Goal: Task Accomplishment & Management: Manage account settings

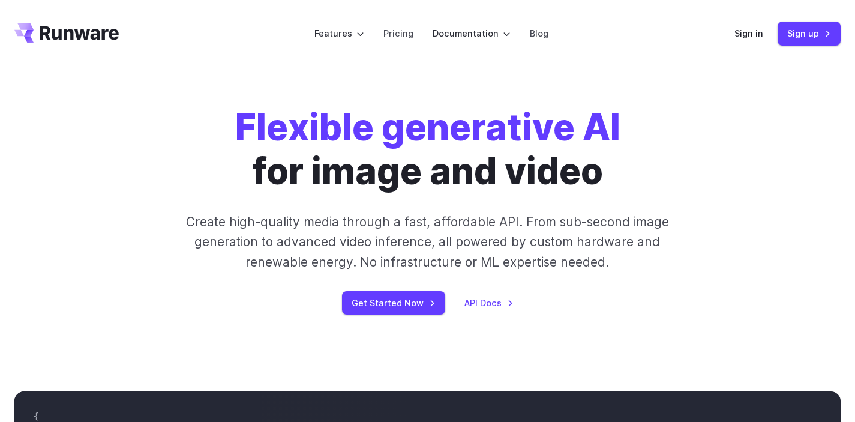
click at [439, 175] on h1 "Flexible generative AI for image and video" at bounding box center [427, 149] width 385 height 87
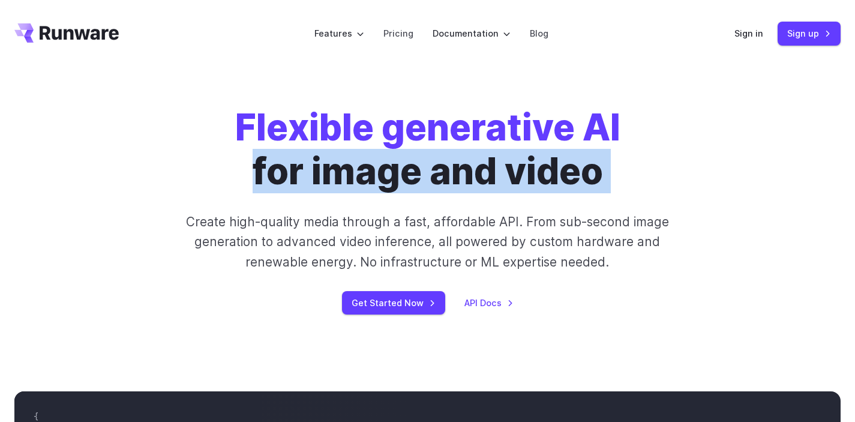
click at [439, 175] on h1 "Flexible generative AI for image and video" at bounding box center [427, 149] width 385 height 87
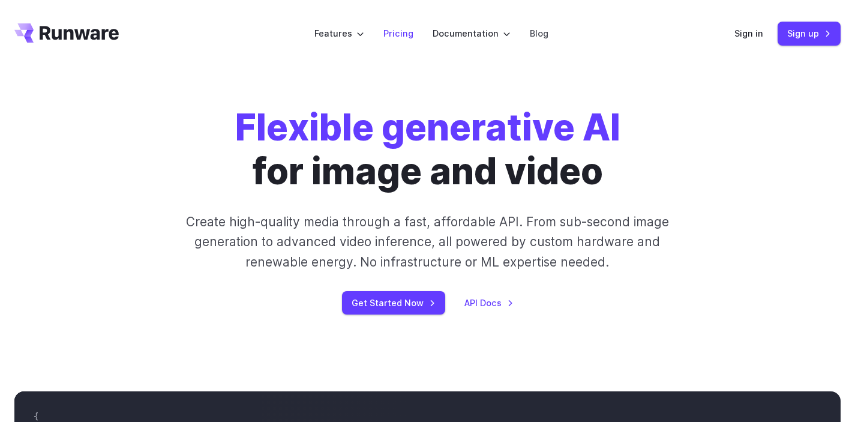
click at [403, 36] on link "Pricing" at bounding box center [398, 33] width 30 height 14
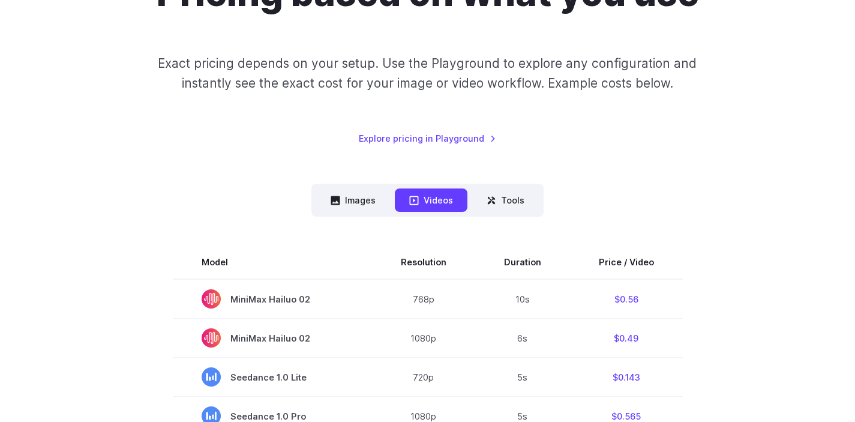
scroll to position [175, 0]
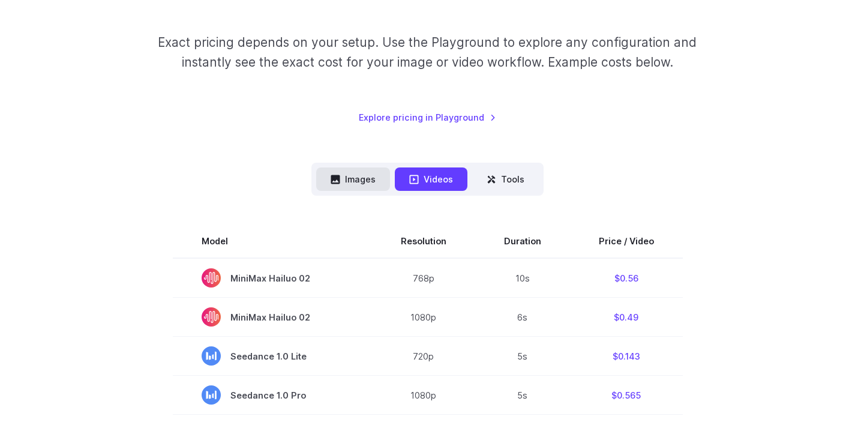
click at [350, 182] on button "Images" at bounding box center [353, 178] width 74 height 23
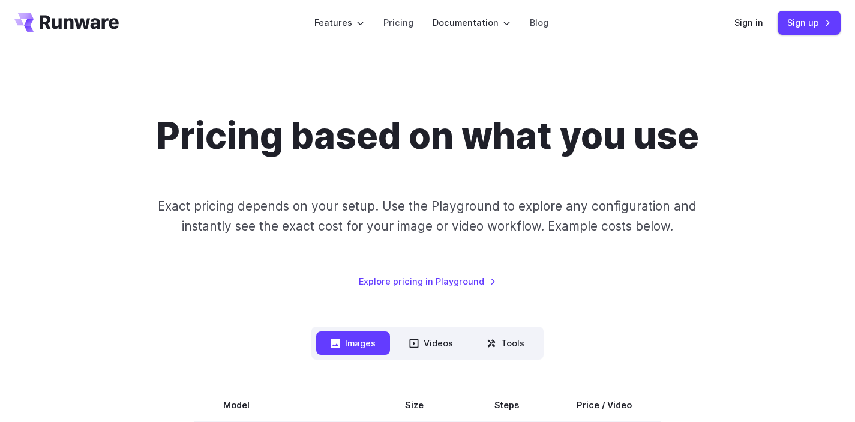
scroll to position [0, 0]
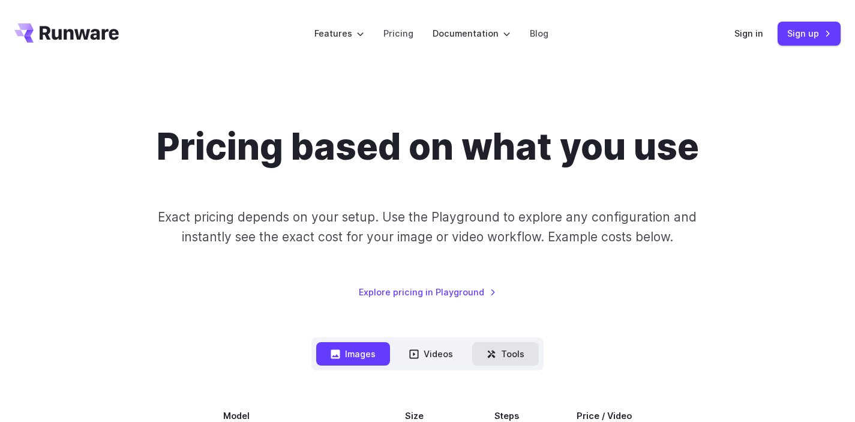
click at [502, 360] on button "Tools" at bounding box center [505, 353] width 67 height 23
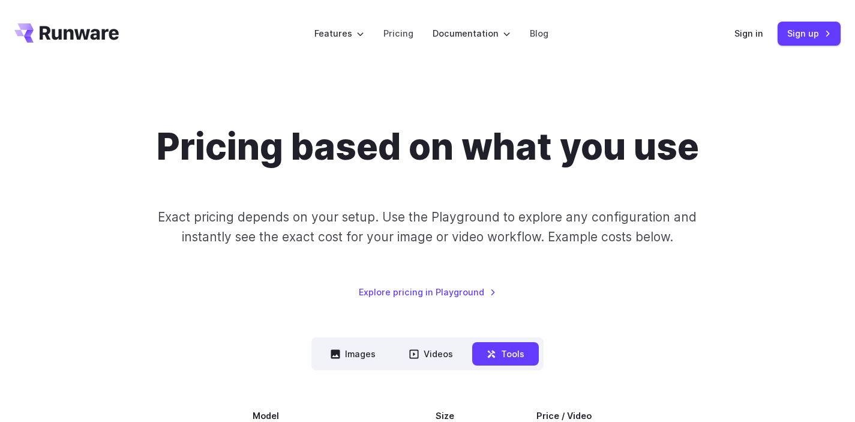
click at [112, 34] on icon "Go to /" at bounding box center [79, 33] width 79 height 14
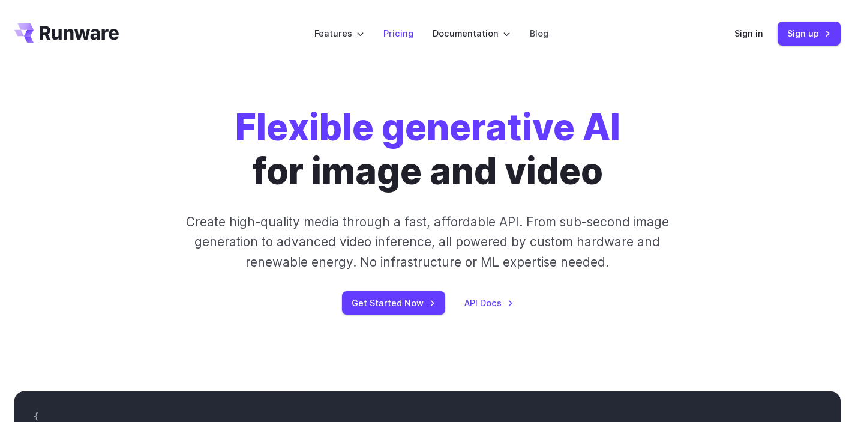
click at [405, 29] on link "Pricing" at bounding box center [398, 33] width 30 height 14
click at [69, 35] on icon "Go to /" at bounding box center [66, 32] width 104 height 19
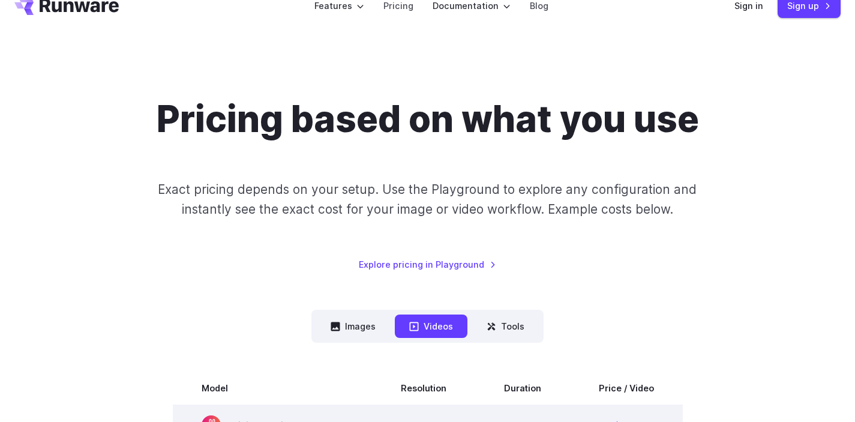
scroll to position [133, 0]
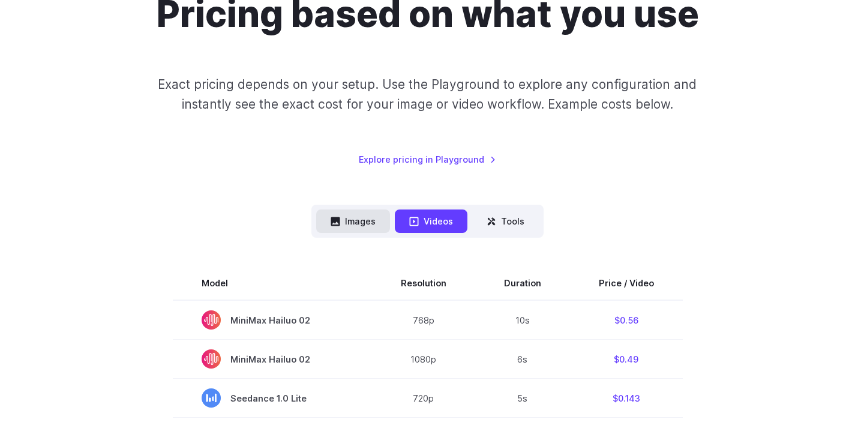
click at [356, 225] on button "Images" at bounding box center [353, 220] width 74 height 23
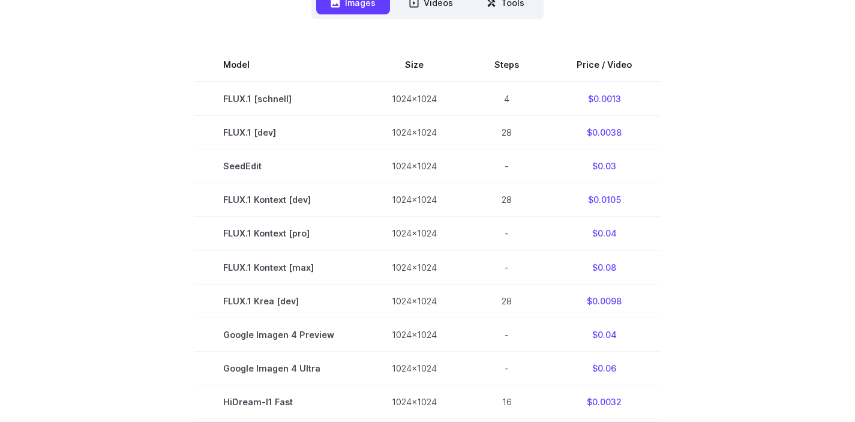
scroll to position [0, 0]
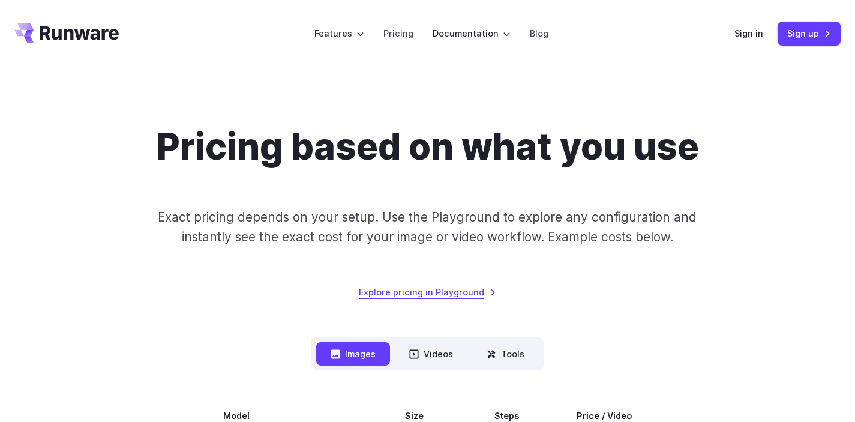
click at [448, 292] on link "Explore pricing in Playground" at bounding box center [427, 292] width 137 height 14
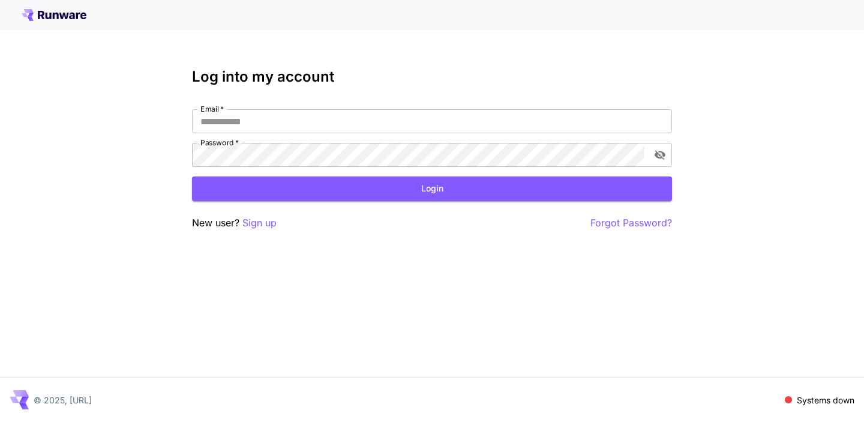
click at [57, 16] on icon at bounding box center [56, 16] width 6 height 7
click at [66, 14] on icon at bounding box center [54, 15] width 65 height 12
click at [789, 401] on span at bounding box center [787, 399] width 7 height 7
click at [77, 13] on icon at bounding box center [78, 16] width 4 height 7
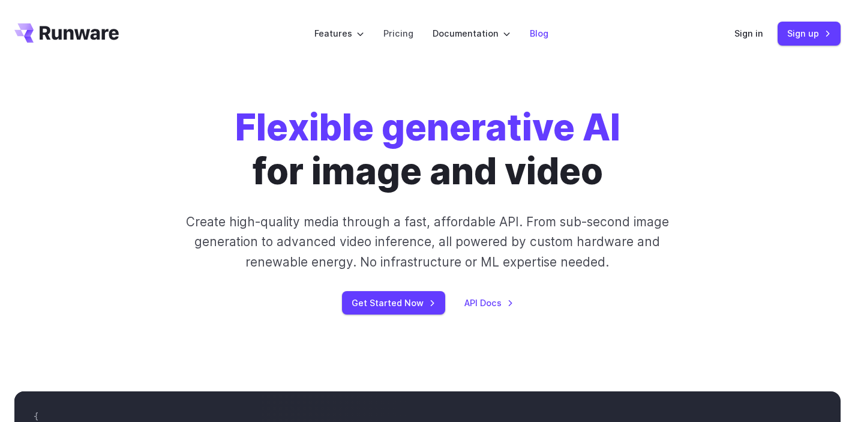
click at [539, 36] on link "Blog" at bounding box center [539, 33] width 19 height 14
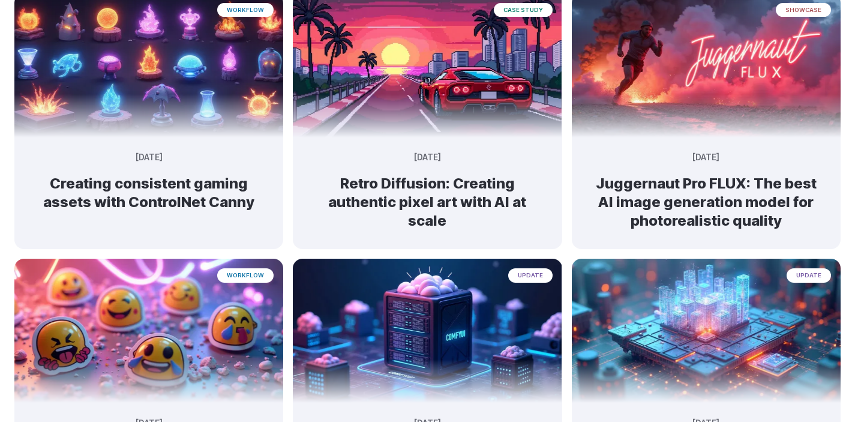
scroll to position [449, 0]
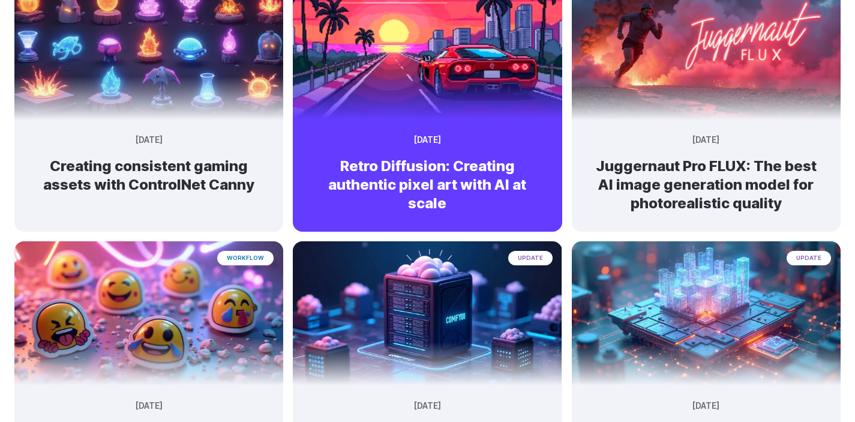
click at [368, 180] on h2 "Retro Diffusion: Creating authentic pixel art with AI at scale" at bounding box center [427, 185] width 230 height 56
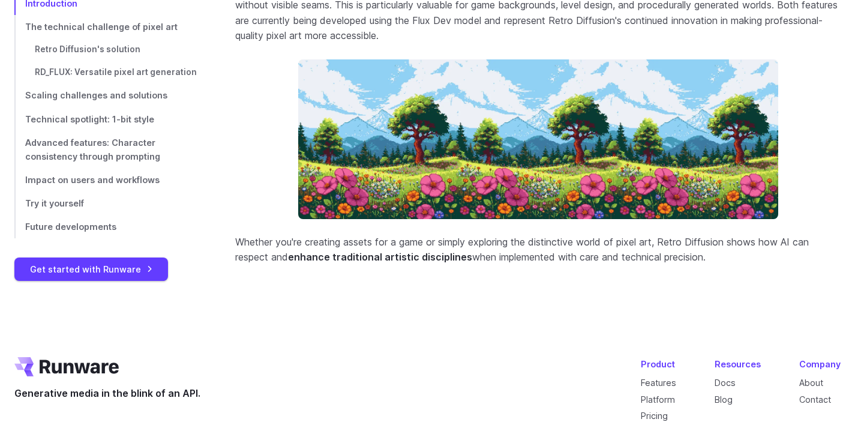
scroll to position [5277, 0]
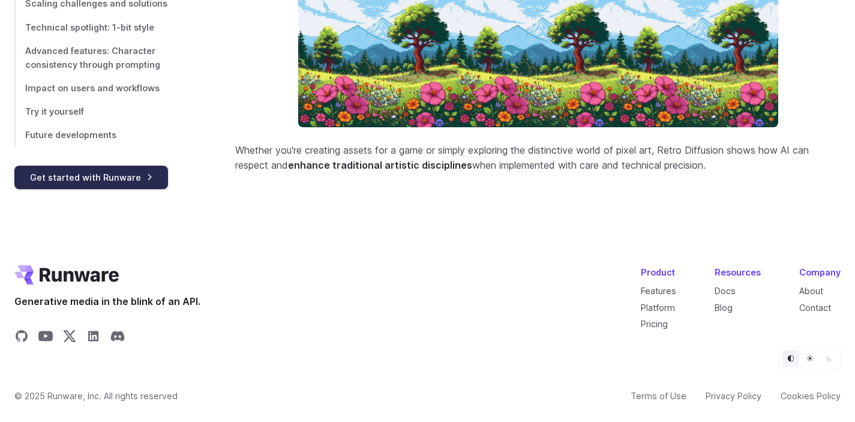
click at [91, 184] on link "Get started with Runware" at bounding box center [91, 176] width 154 height 23
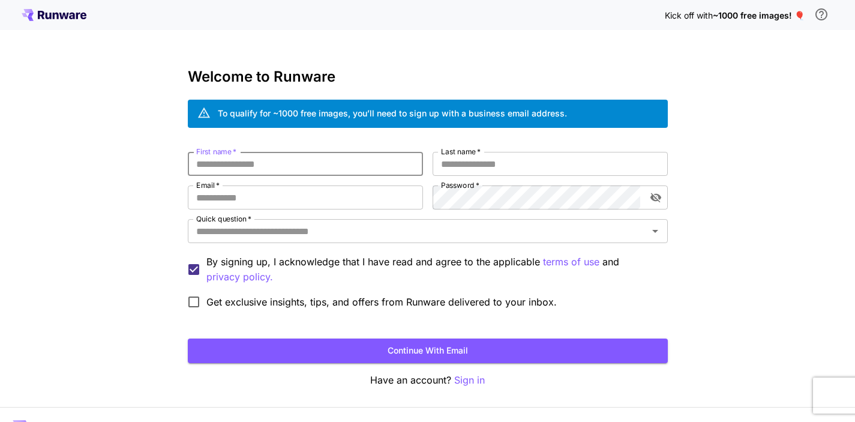
click at [292, 169] on input "First name   *" at bounding box center [305, 164] width 235 height 24
type input "******"
type input "*"
type input "**********"
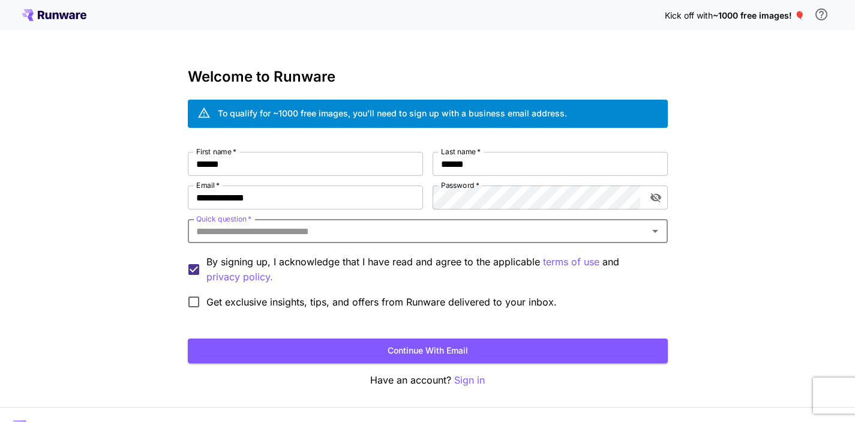
click at [327, 231] on input "Quick question   *" at bounding box center [417, 230] width 453 height 17
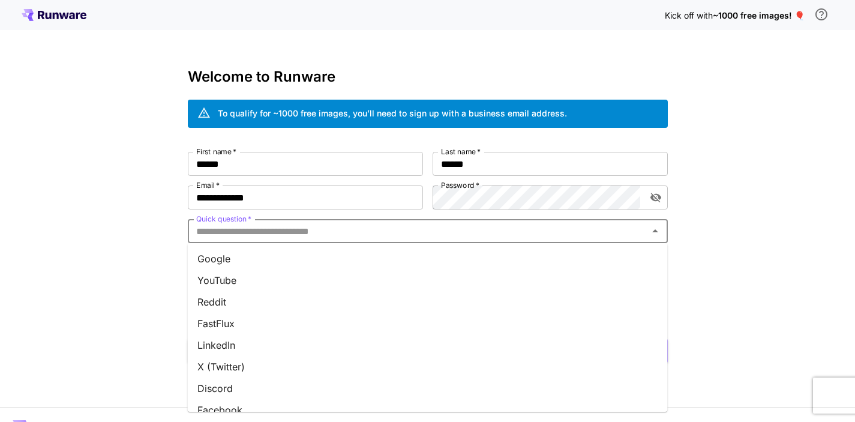
click at [299, 264] on li "Google" at bounding box center [428, 259] width 480 height 22
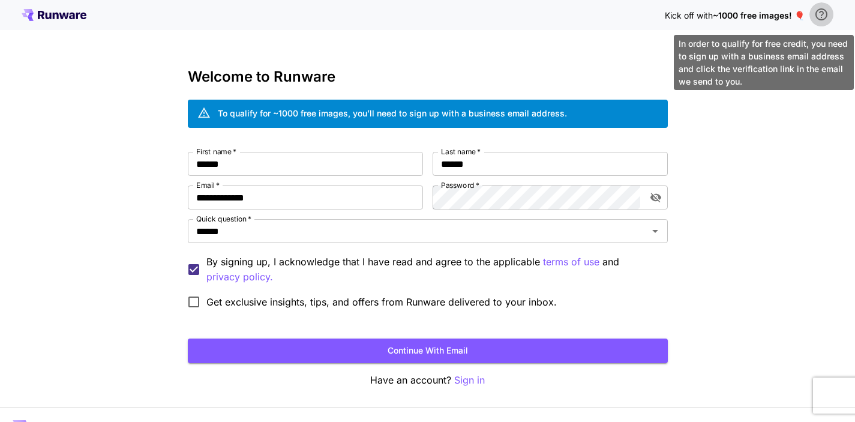
click at [822, 14] on icon "\a In order to qualify for free credit, you need to sign up with a business ema…" at bounding box center [821, 14] width 12 height 12
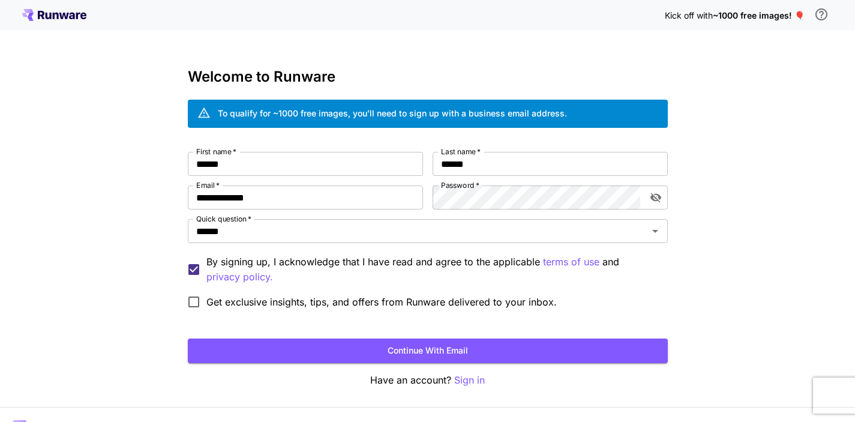
click at [750, 177] on div "**********" at bounding box center [427, 226] width 855 height 452
click at [806, 211] on div "**********" at bounding box center [427, 226] width 855 height 452
click at [350, 353] on button "Continue with email" at bounding box center [428, 350] width 480 height 25
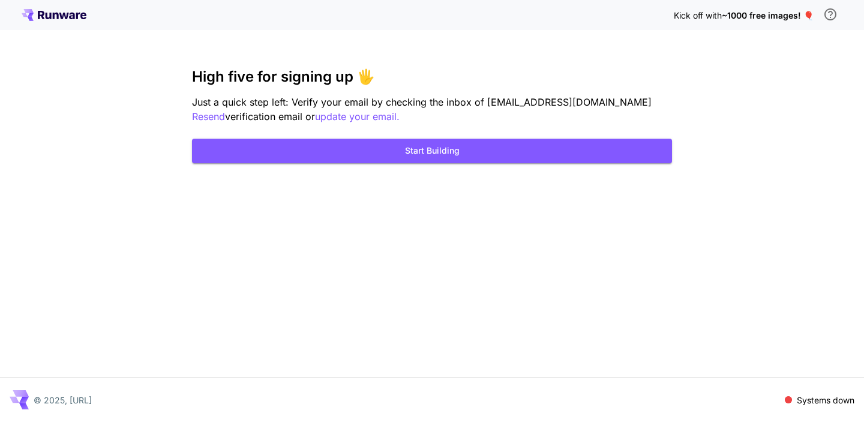
click at [58, 16] on icon at bounding box center [56, 16] width 6 height 7
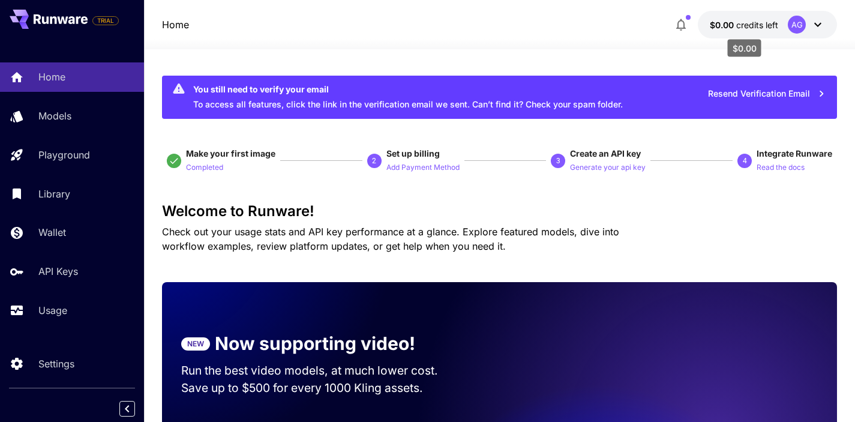
click at [775, 25] on span "credits left" at bounding box center [757, 25] width 42 height 10
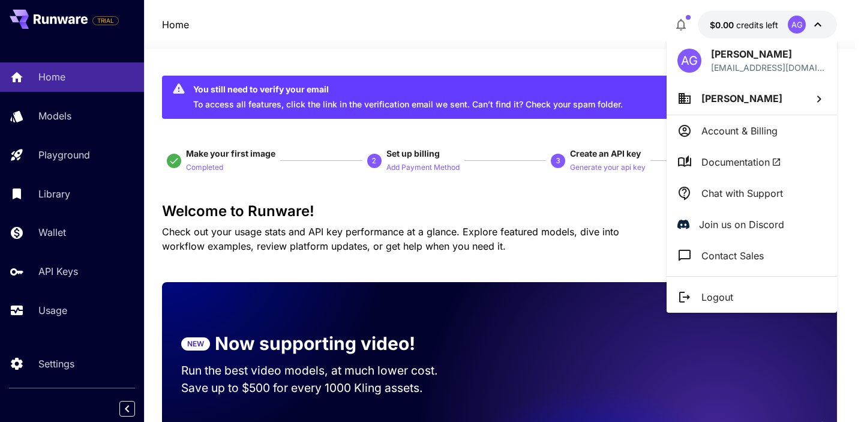
click at [424, 42] on div at bounding box center [432, 211] width 864 height 422
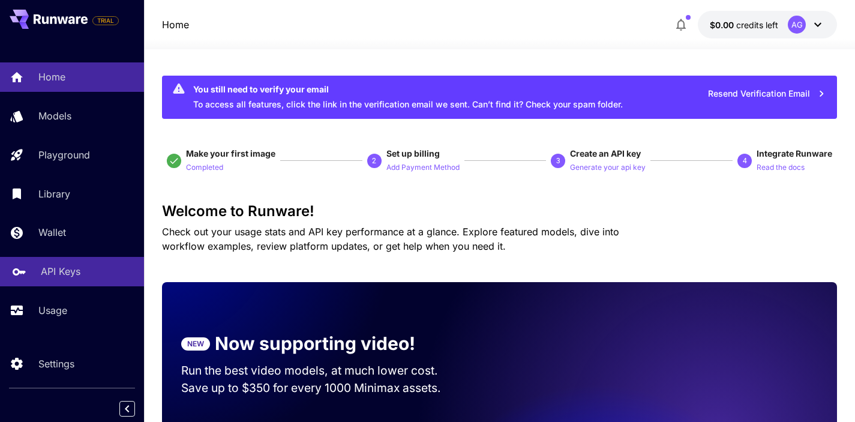
click at [47, 275] on p "API Keys" at bounding box center [61, 271] width 40 height 14
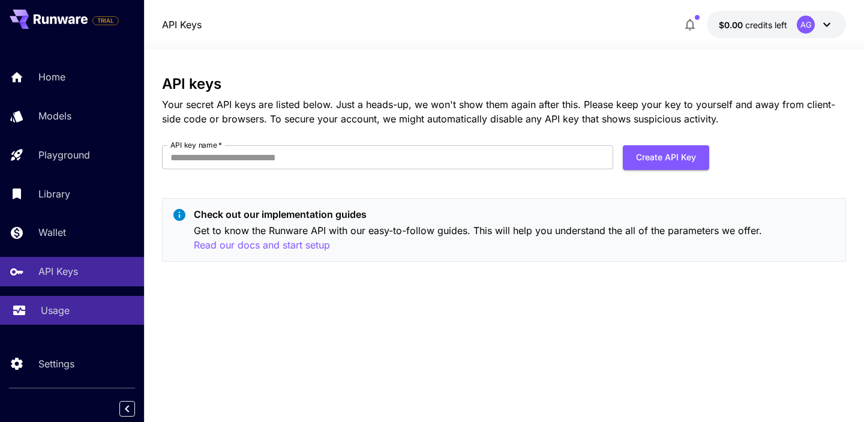
click at [57, 307] on p "Usage" at bounding box center [55, 310] width 29 height 14
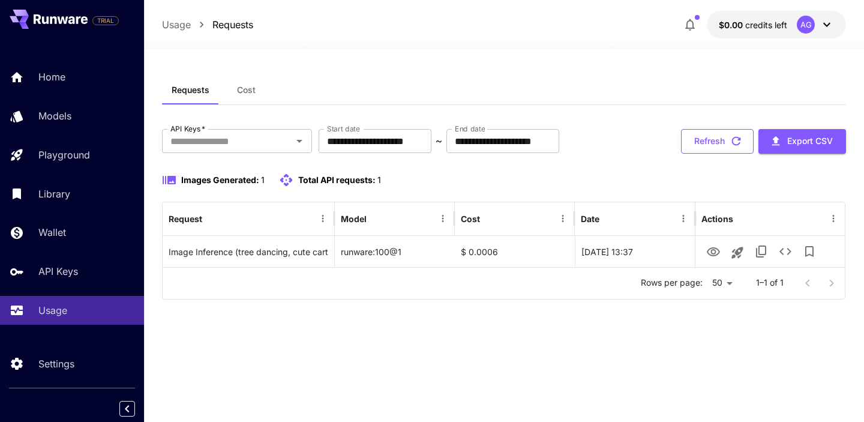
click at [690, 146] on button "Refresh" at bounding box center [717, 141] width 73 height 25
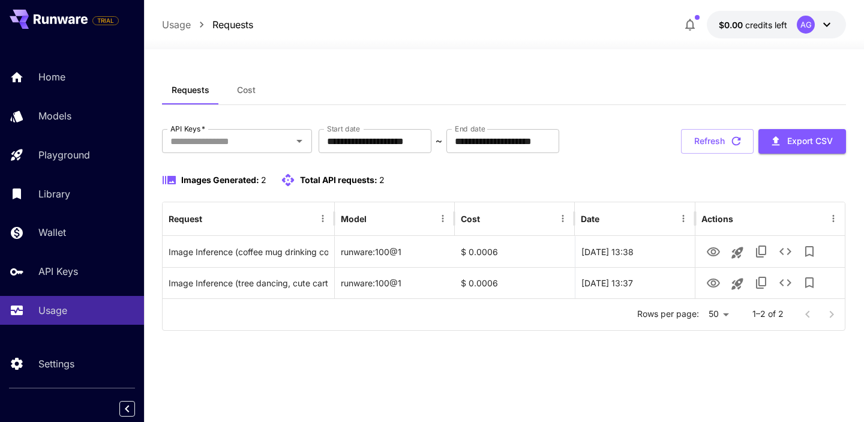
click at [399, 65] on div "**********" at bounding box center [504, 235] width 684 height 372
click at [721, 136] on button "Refresh" at bounding box center [717, 141] width 73 height 25
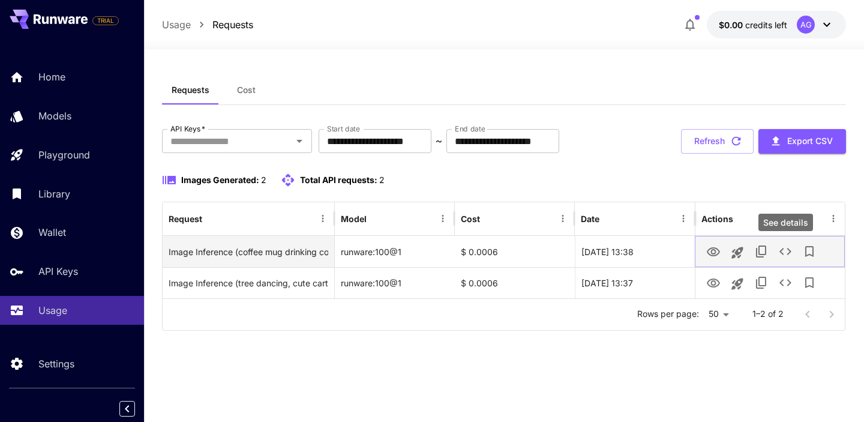
click at [780, 252] on icon "See details" at bounding box center [785, 251] width 12 height 7
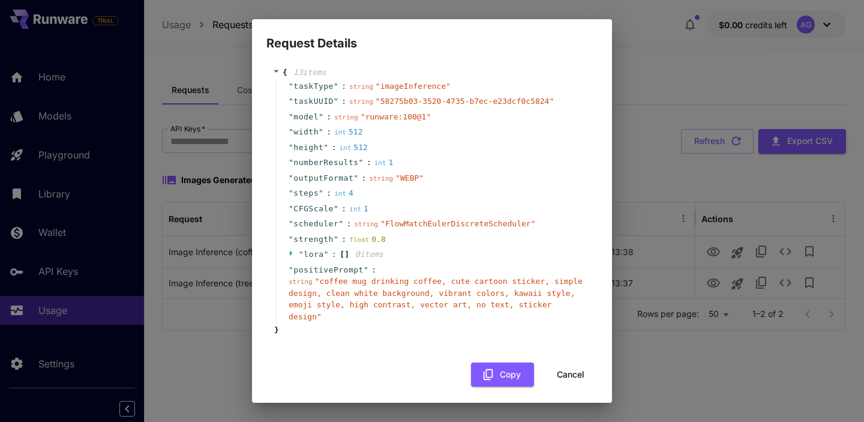
scroll to position [13, 0]
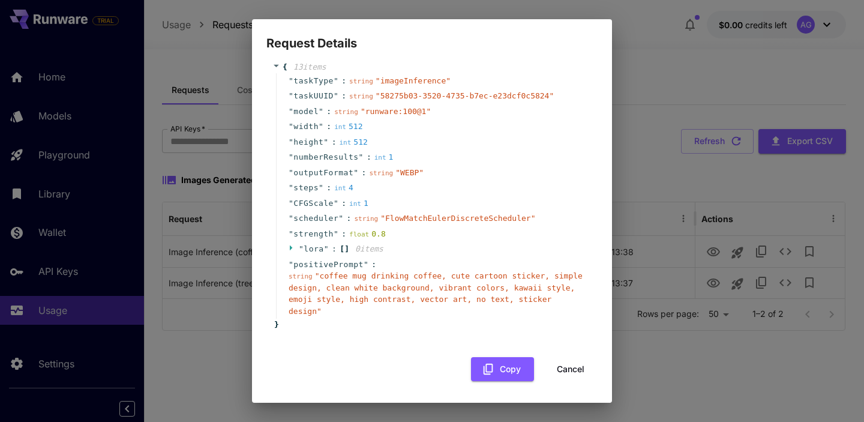
click at [561, 370] on button "Cancel" at bounding box center [570, 369] width 54 height 25
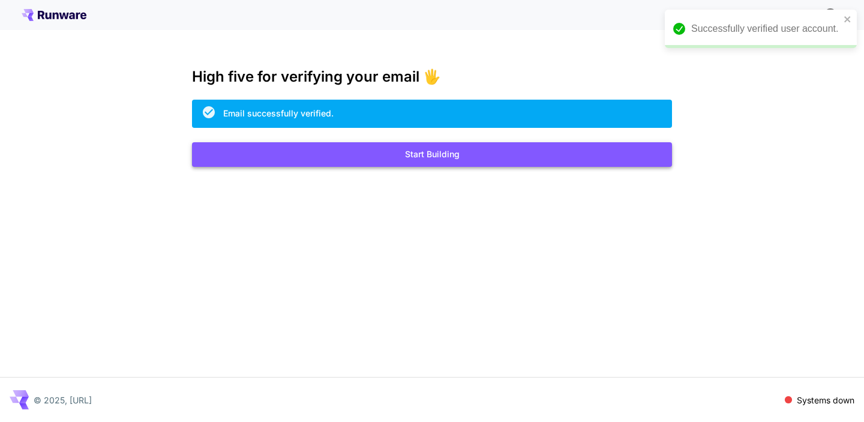
click at [323, 164] on button "Start Building" at bounding box center [432, 154] width 480 height 25
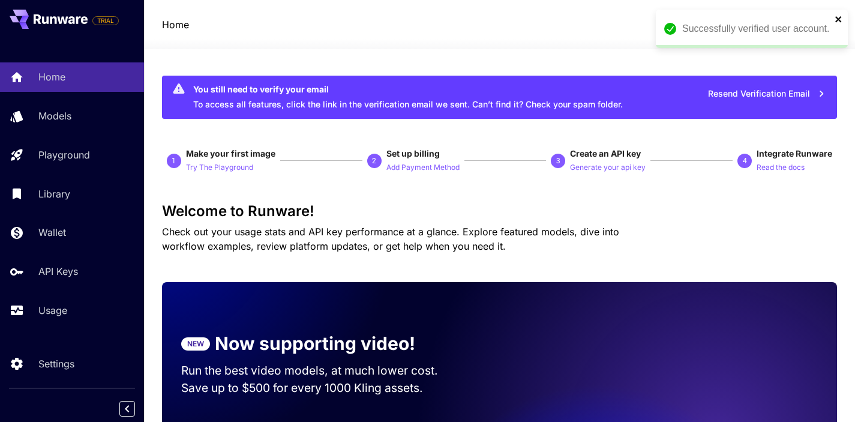
click at [840, 16] on icon "close" at bounding box center [838, 19] width 8 height 10
click at [820, 26] on icon at bounding box center [817, 24] width 14 height 14
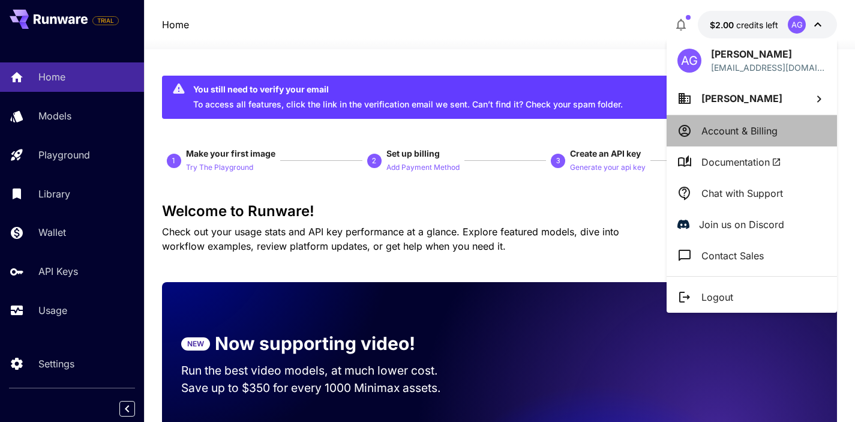
click at [769, 136] on p "Account & Billing" at bounding box center [739, 131] width 76 height 14
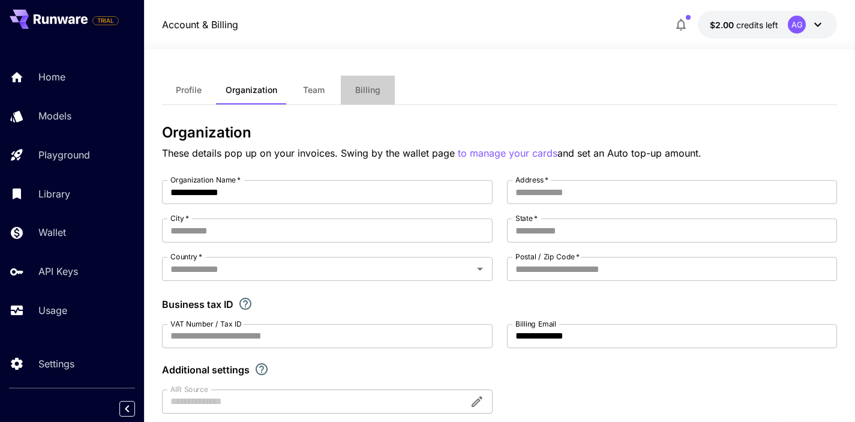
click at [359, 89] on span "Billing" at bounding box center [367, 90] width 25 height 11
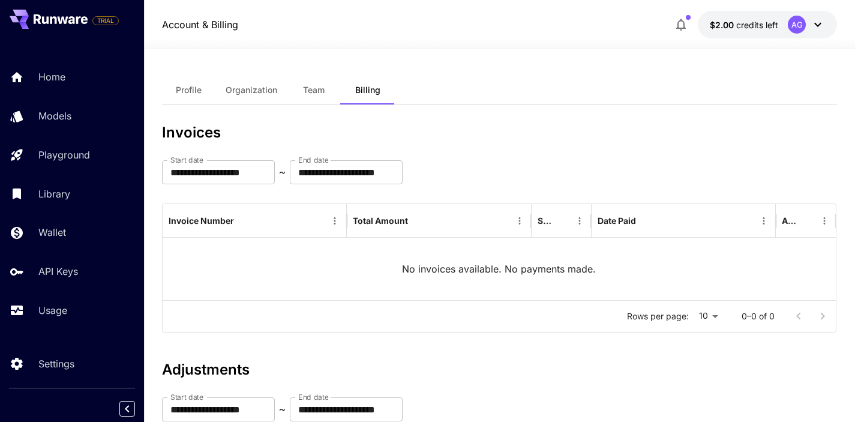
click at [820, 22] on icon at bounding box center [817, 24] width 14 height 14
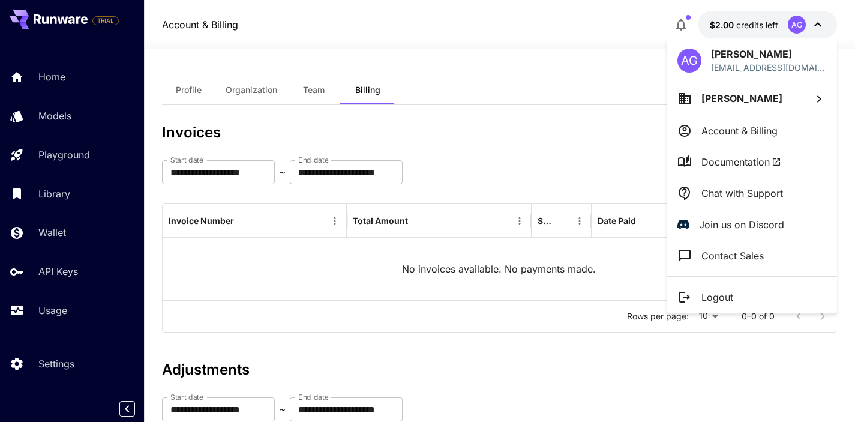
click at [425, 35] on div at bounding box center [432, 211] width 864 height 422
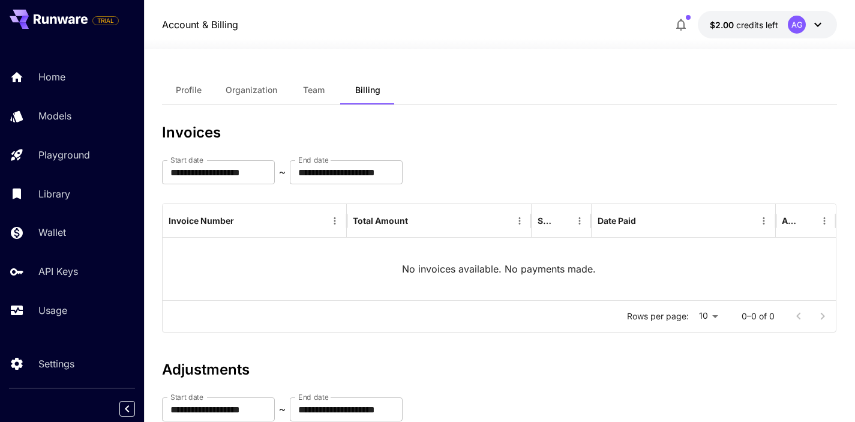
click at [266, 86] on span "Organization" at bounding box center [251, 90] width 52 height 11
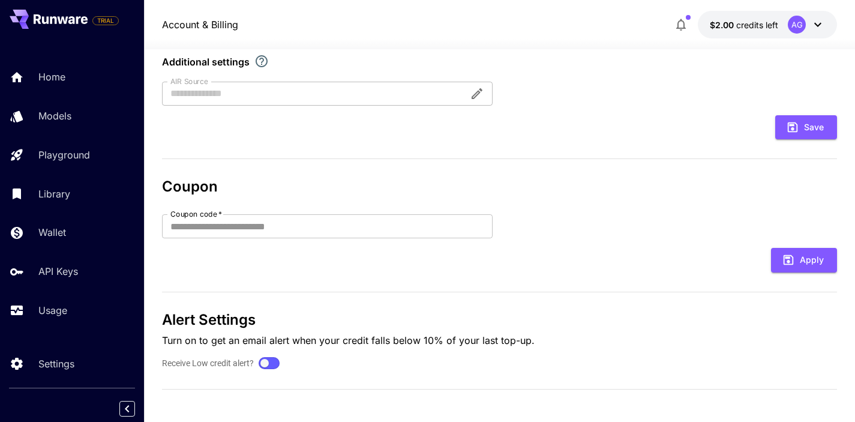
scroll to position [311, 0]
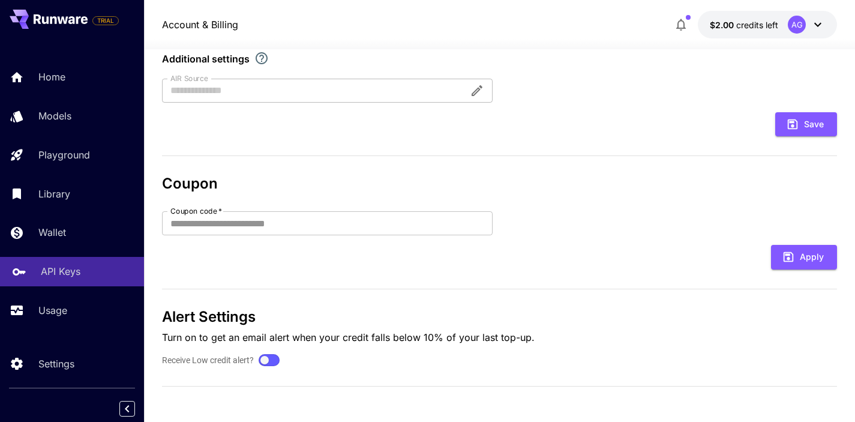
click at [49, 275] on p "API Keys" at bounding box center [61, 271] width 40 height 14
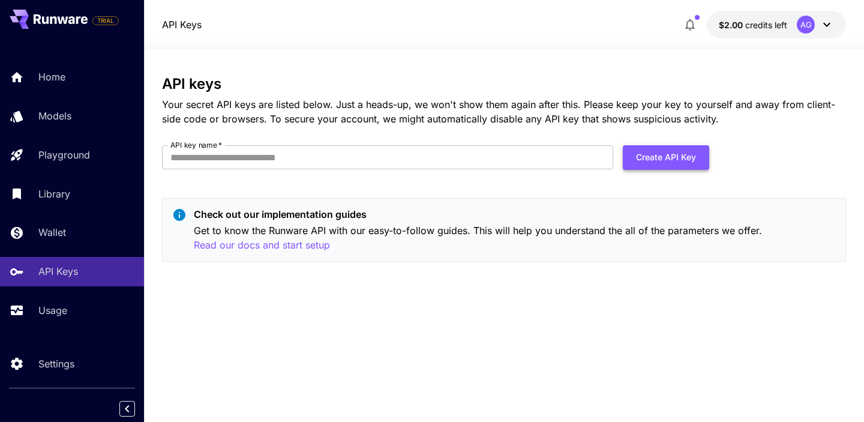
click at [655, 156] on button "Create API Key" at bounding box center [665, 157] width 86 height 25
click at [382, 157] on input "API key name   *" at bounding box center [387, 157] width 451 height 24
click at [558, 308] on div "API keys Your secret API keys are listed below. Just a heads-up, we won't show …" at bounding box center [504, 236] width 684 height 320
click at [404, 154] on input "API key name   *" at bounding box center [387, 157] width 451 height 24
type input "*******"
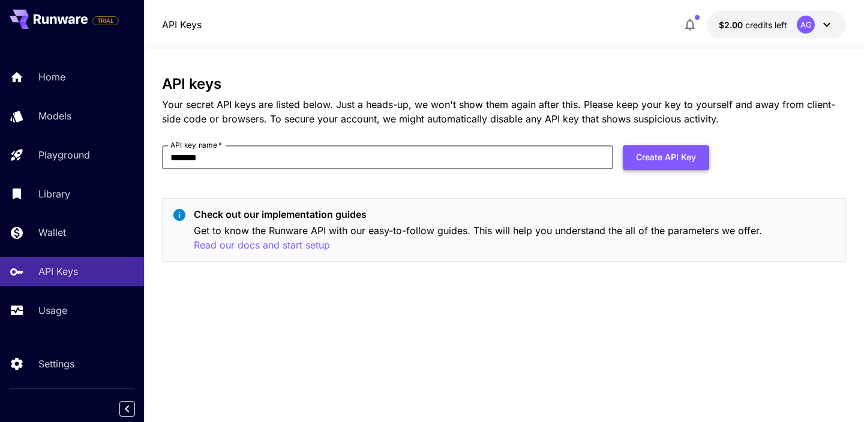
click at [675, 163] on button "Create API Key" at bounding box center [665, 157] width 86 height 25
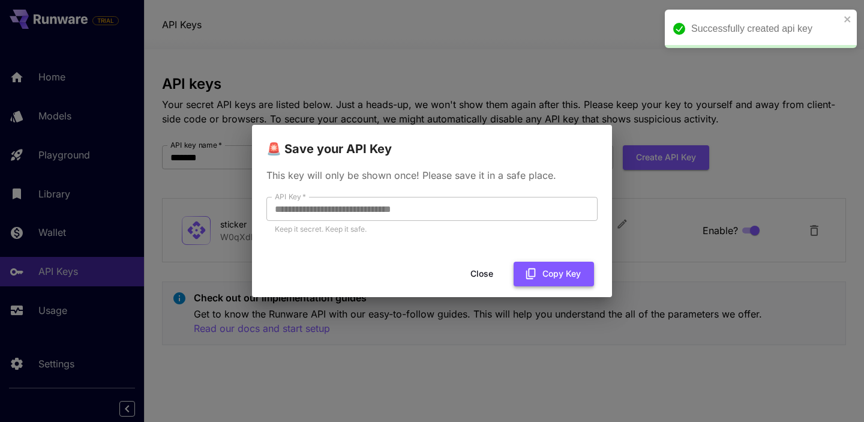
click at [554, 271] on button "Copy Key" at bounding box center [553, 273] width 80 height 25
click at [477, 275] on button "Close" at bounding box center [482, 273] width 54 height 25
